Goal: Find specific page/section: Find specific page/section

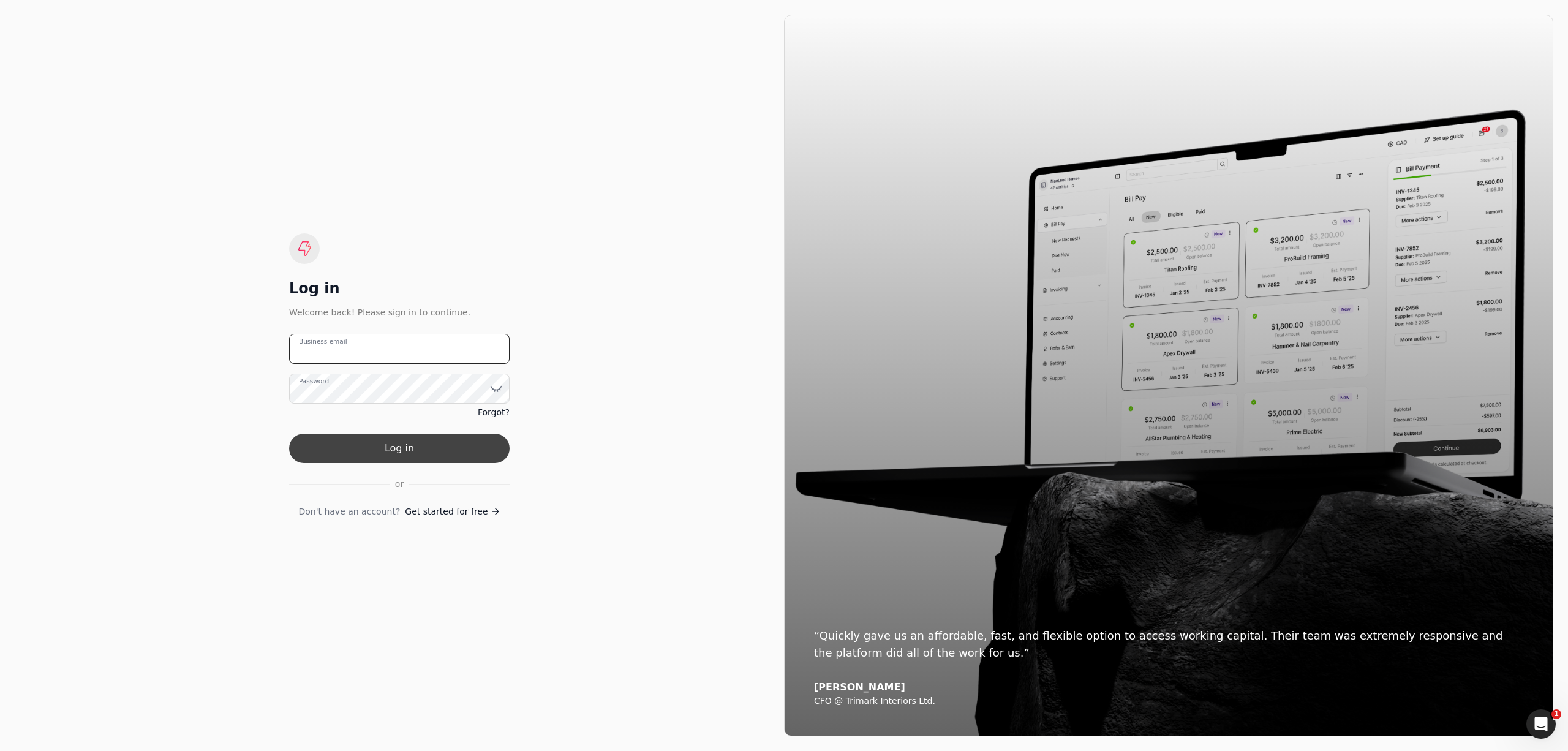
type email "[PERSON_NAME][EMAIL_ADDRESS][DOMAIN_NAME]"
click at [442, 456] on button "Log in" at bounding box center [399, 448] width 221 height 30
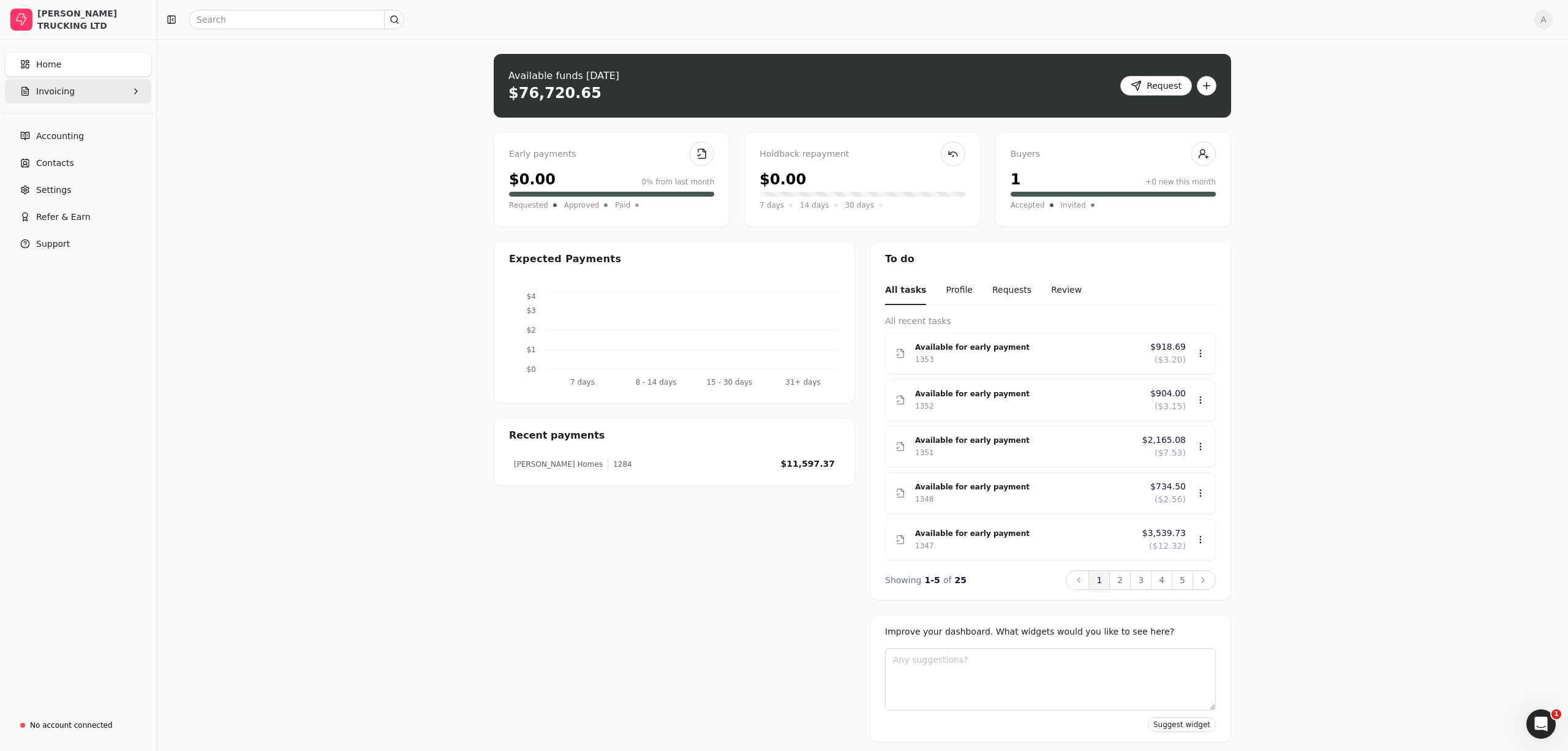
click at [134, 98] on button "Invoicing" at bounding box center [78, 91] width 147 height 25
click at [60, 127] on span "All Invoices" at bounding box center [60, 120] width 48 height 12
